Goal: Find specific page/section: Locate a particular part of the current website

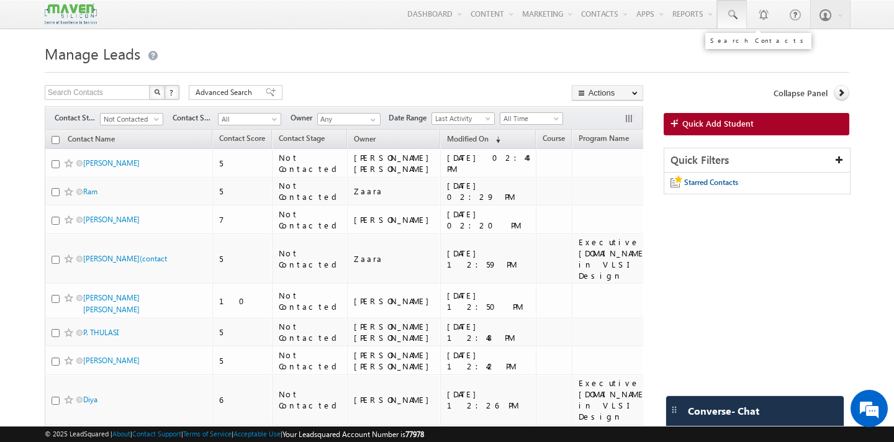
click at [731, 16] on span at bounding box center [732, 15] width 12 height 12
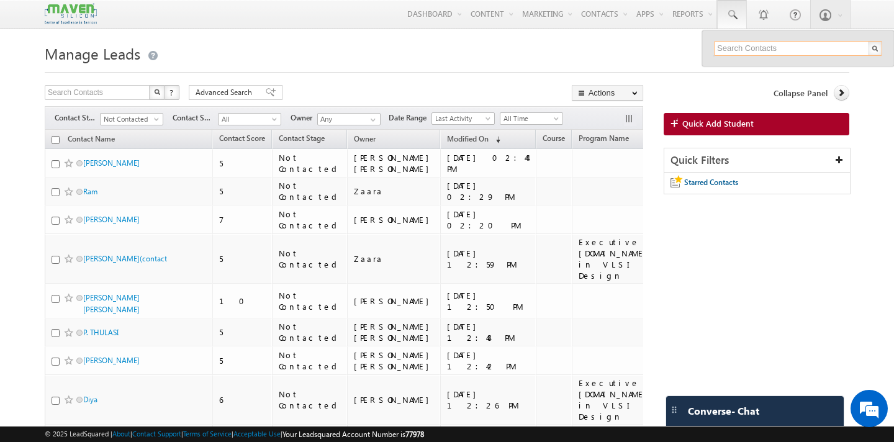
click at [746, 46] on input "text" at bounding box center [798, 48] width 168 height 15
paste input "9611932102"
type input "9611932102"
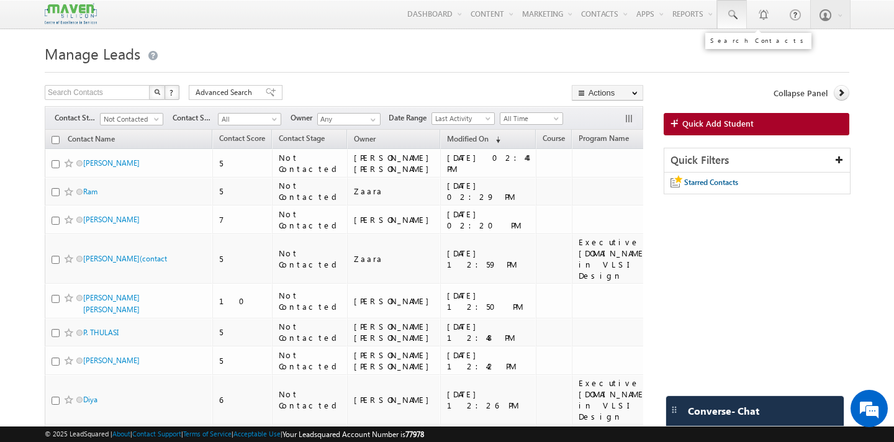
click at [736, 15] on span at bounding box center [732, 15] width 12 height 12
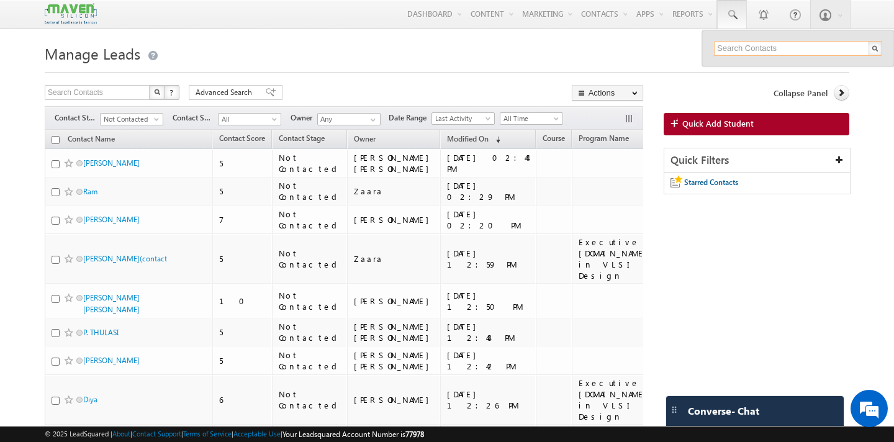
click at [742, 50] on input "text" at bounding box center [798, 48] width 168 height 15
paste input "9611932102"
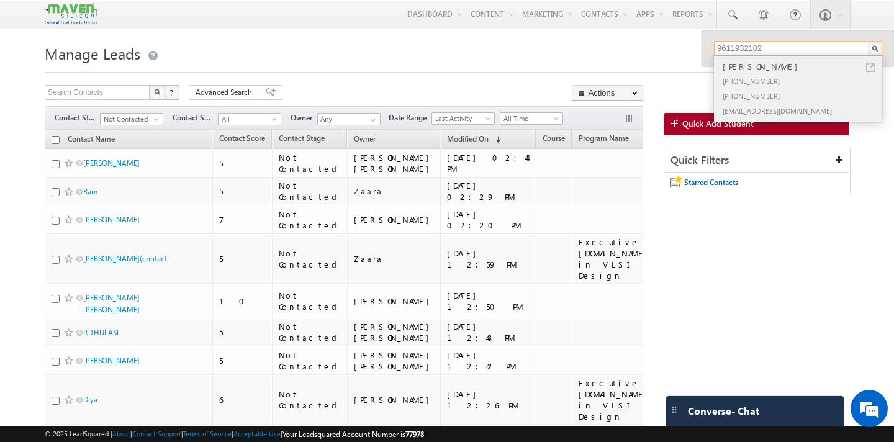
type input "9611932102"
click at [756, 83] on div "[PHONE_NUMBER]" at bounding box center [803, 80] width 166 height 15
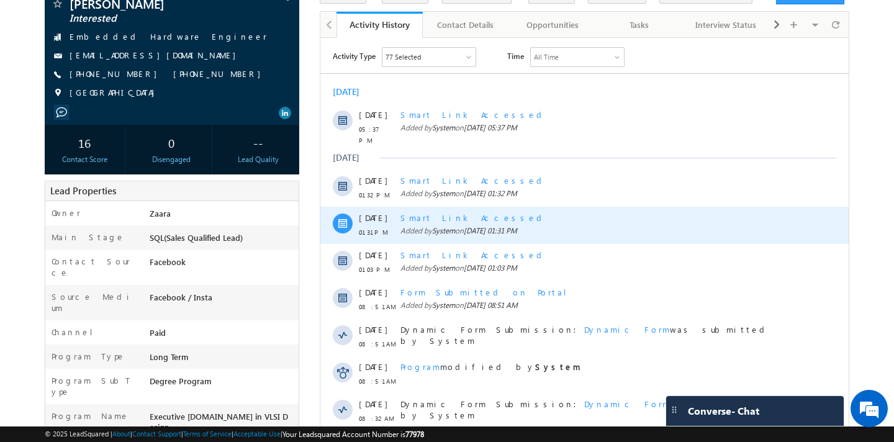
scroll to position [111, 0]
